Goal: Task Accomplishment & Management: Manage account settings

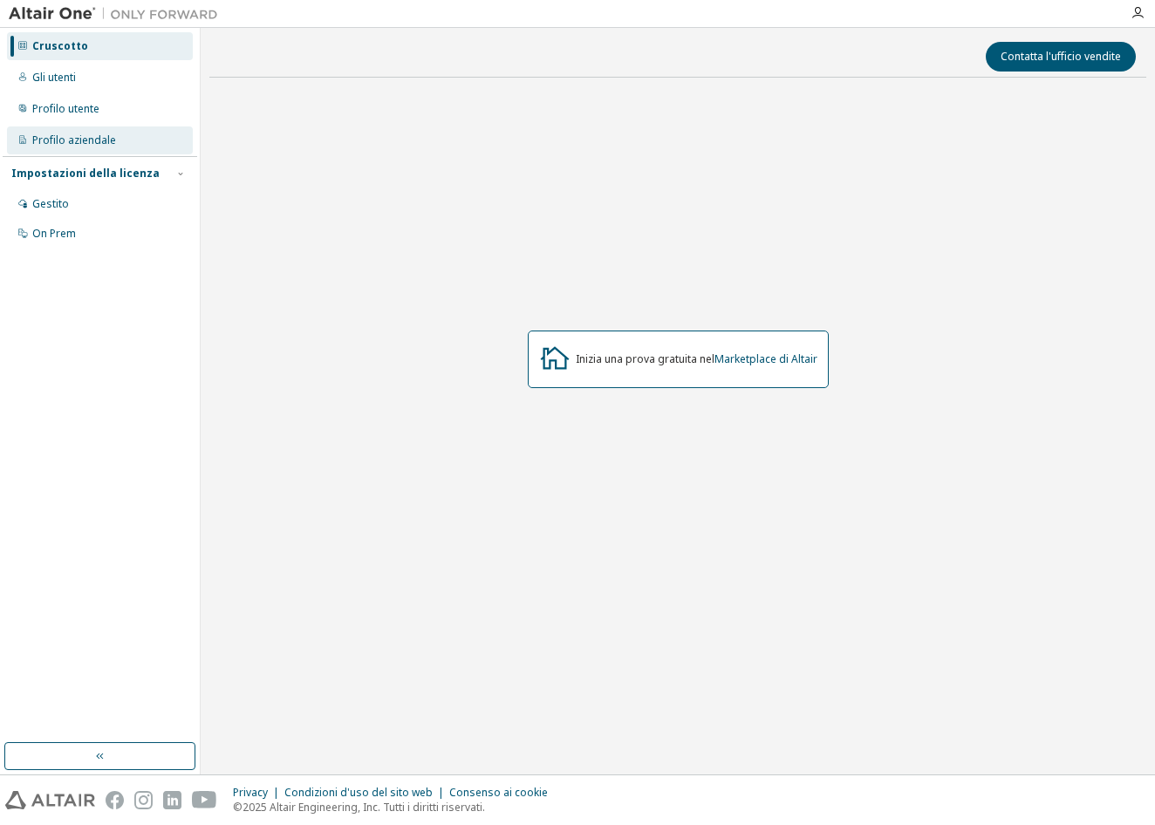
click at [46, 135] on div "Profilo aziendale" at bounding box center [74, 140] width 84 height 14
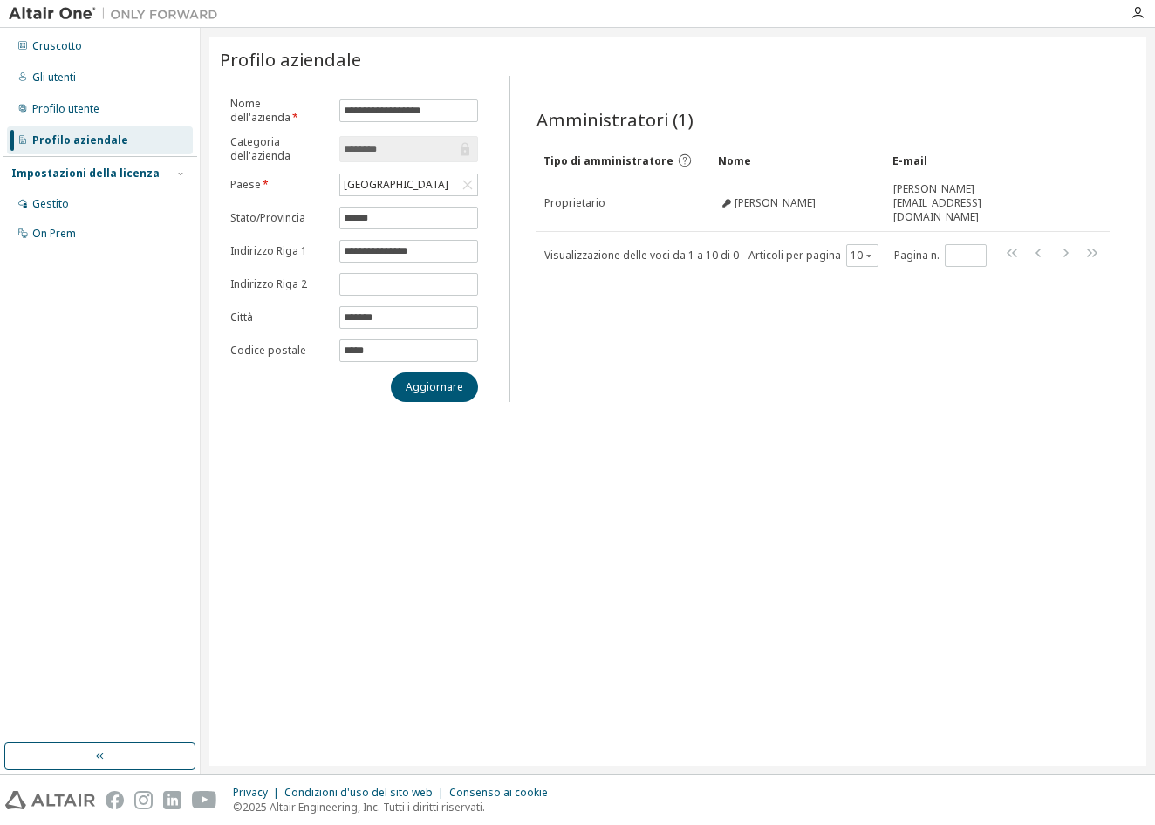
click at [96, 171] on div "Impostazioni della licenza" at bounding box center [85, 174] width 148 height 14
click at [72, 207] on div "Gestito" at bounding box center [100, 204] width 186 height 28
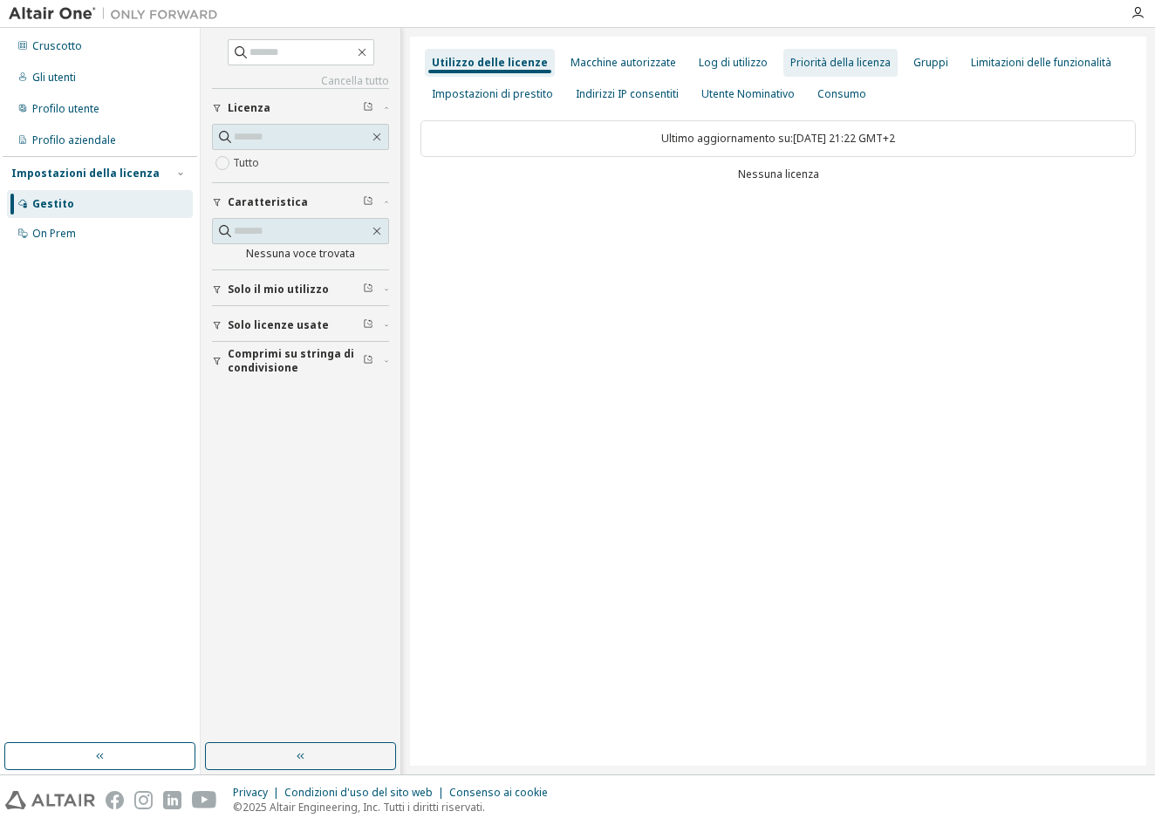
click at [854, 72] on div "Priorità della licenza" at bounding box center [840, 63] width 114 height 28
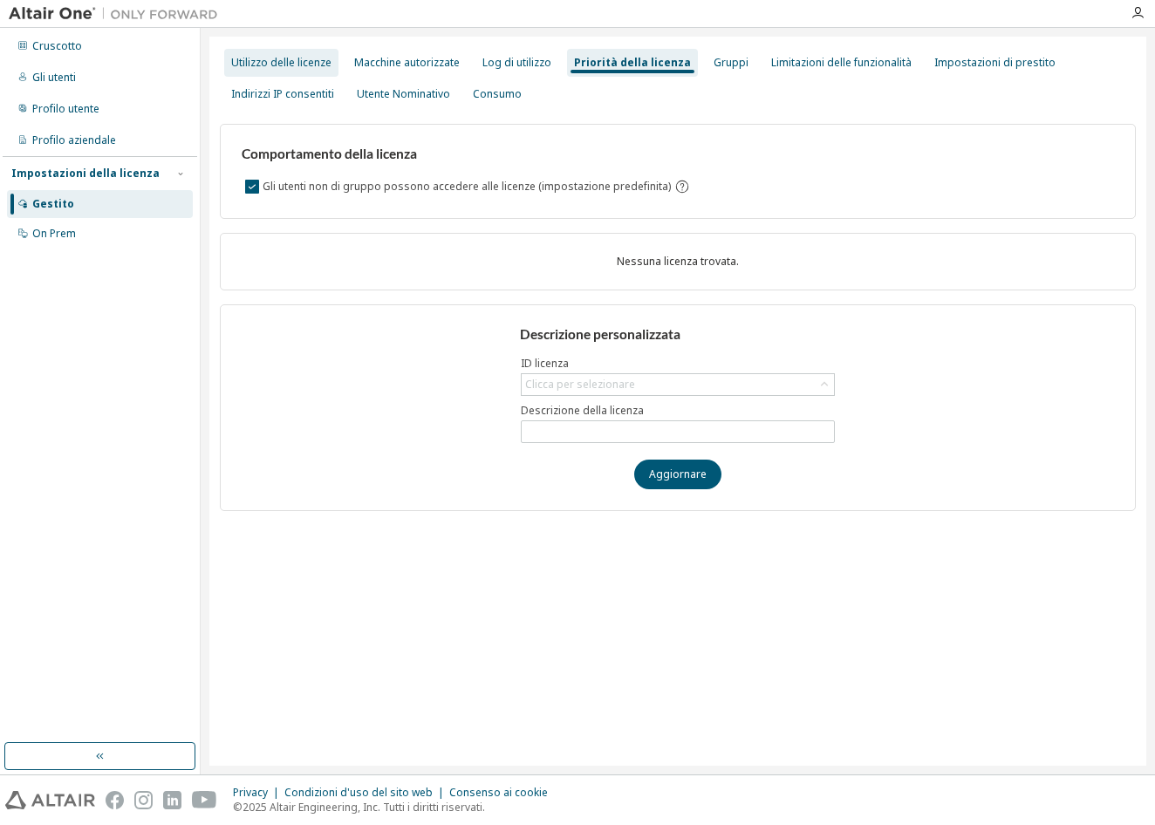
click at [264, 67] on div "Utilizzo delle licenze" at bounding box center [281, 63] width 100 height 14
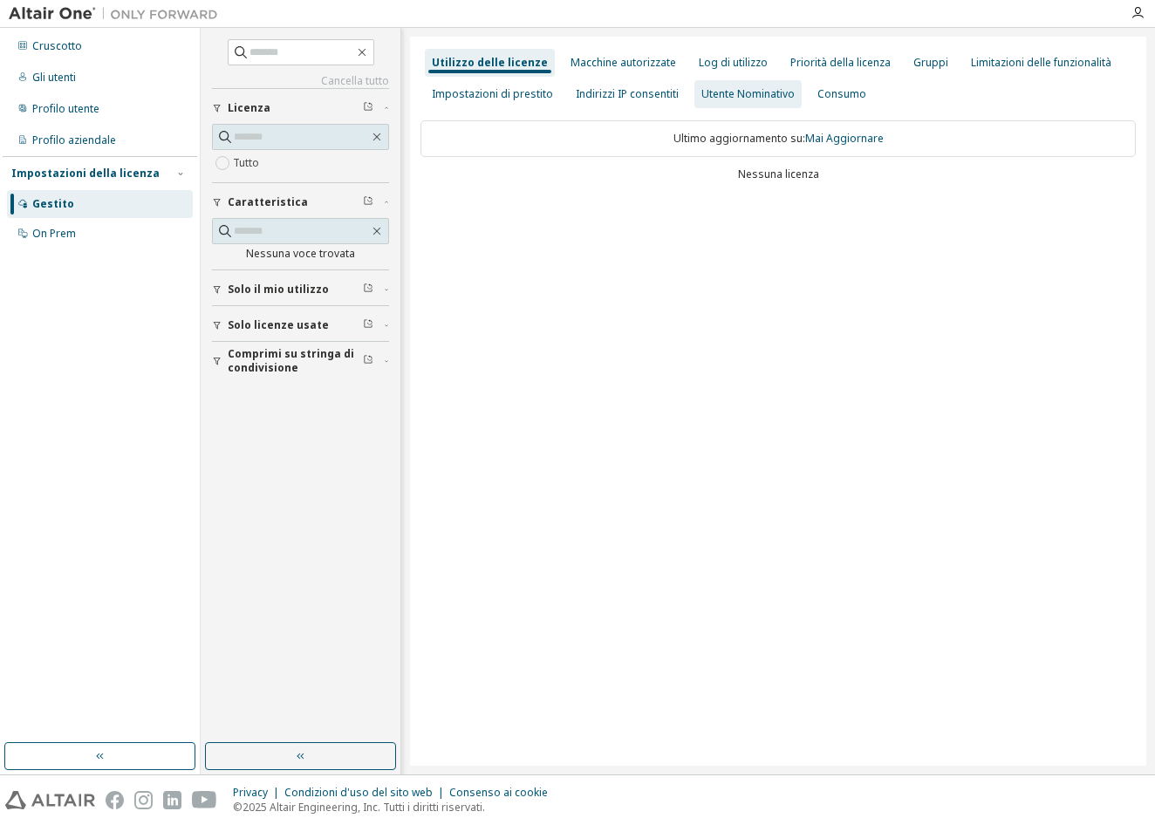
click at [712, 93] on div "Utente Nominativo" at bounding box center [747, 94] width 93 height 14
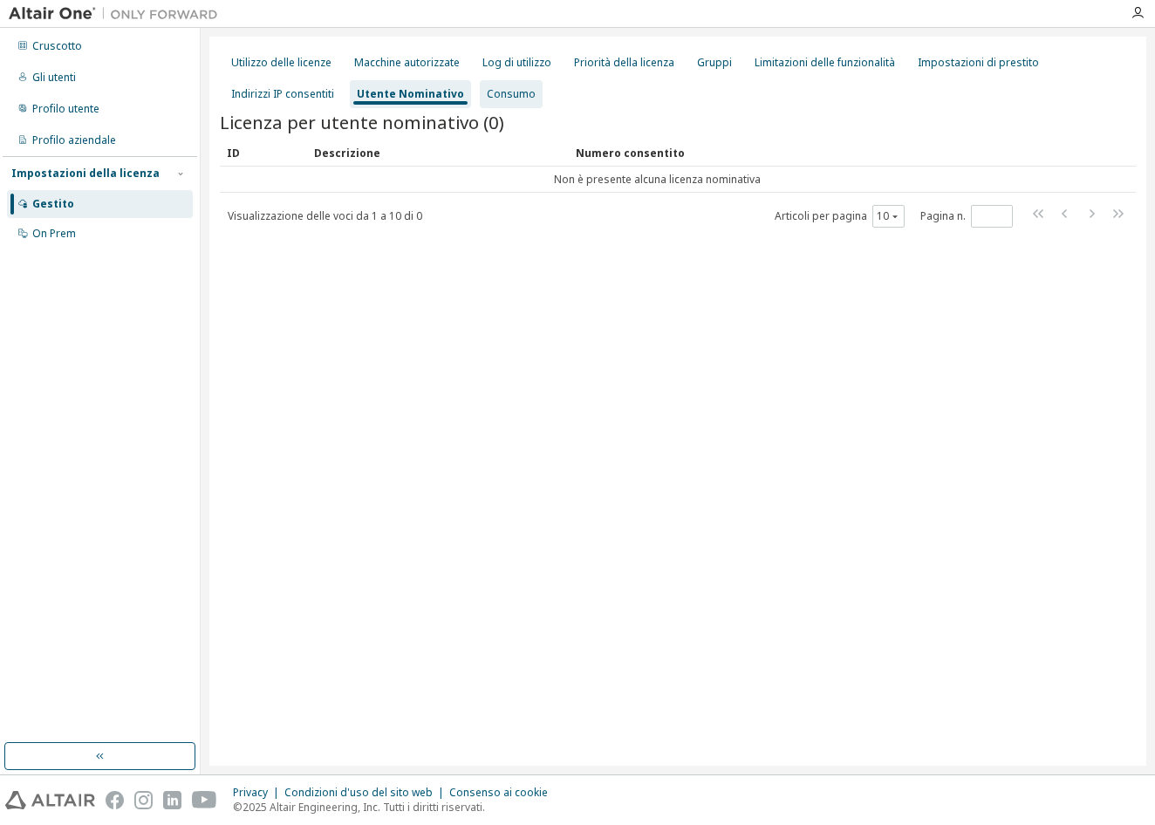
click at [501, 97] on div "Consumo" at bounding box center [511, 94] width 49 height 14
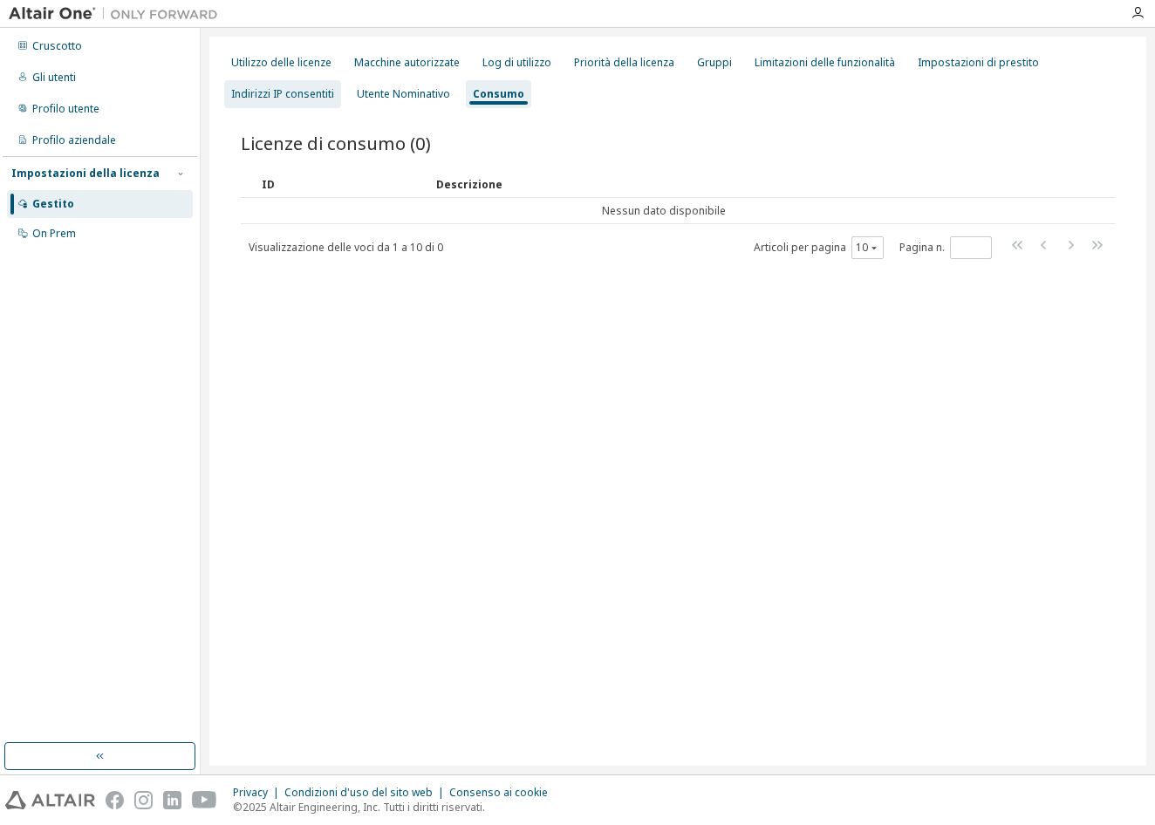
click at [318, 100] on div "Indirizzi IP consentiti" at bounding box center [282, 94] width 103 height 14
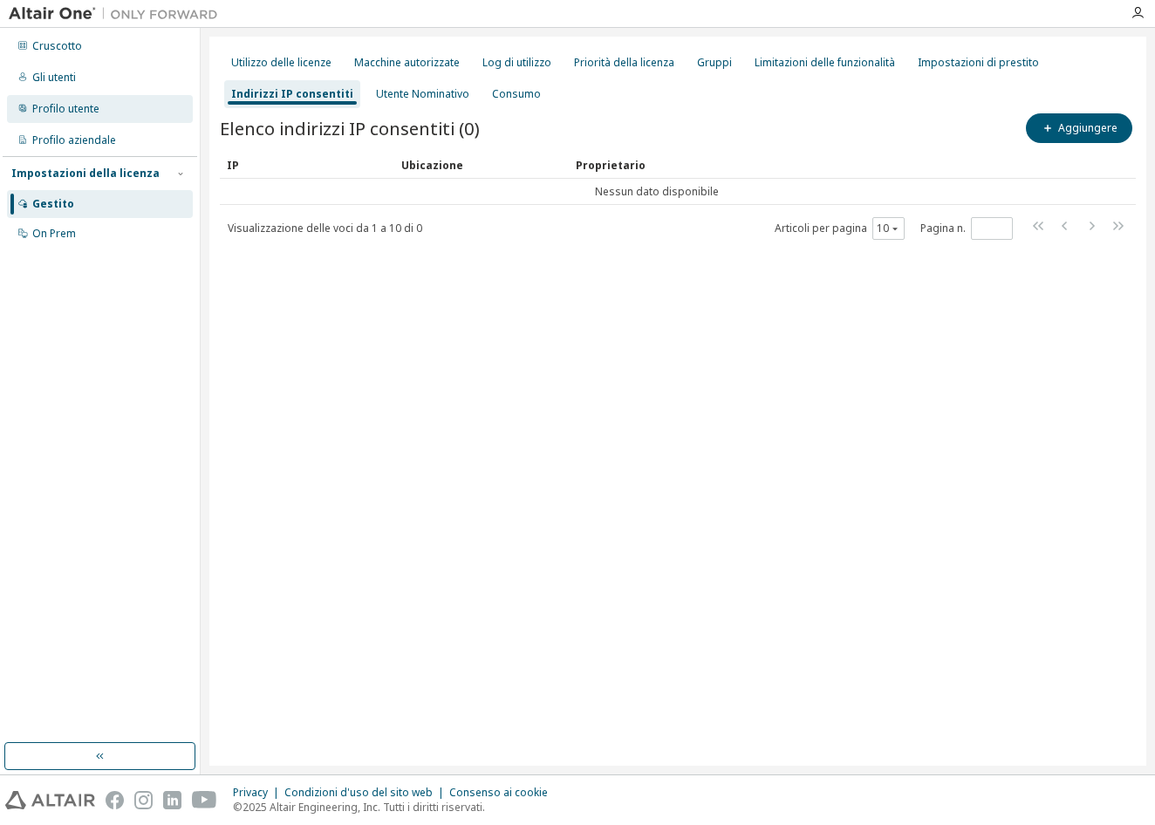
click at [66, 113] on div "Profilo utente" at bounding box center [65, 109] width 67 height 14
